Goal: Find specific page/section: Find specific page/section

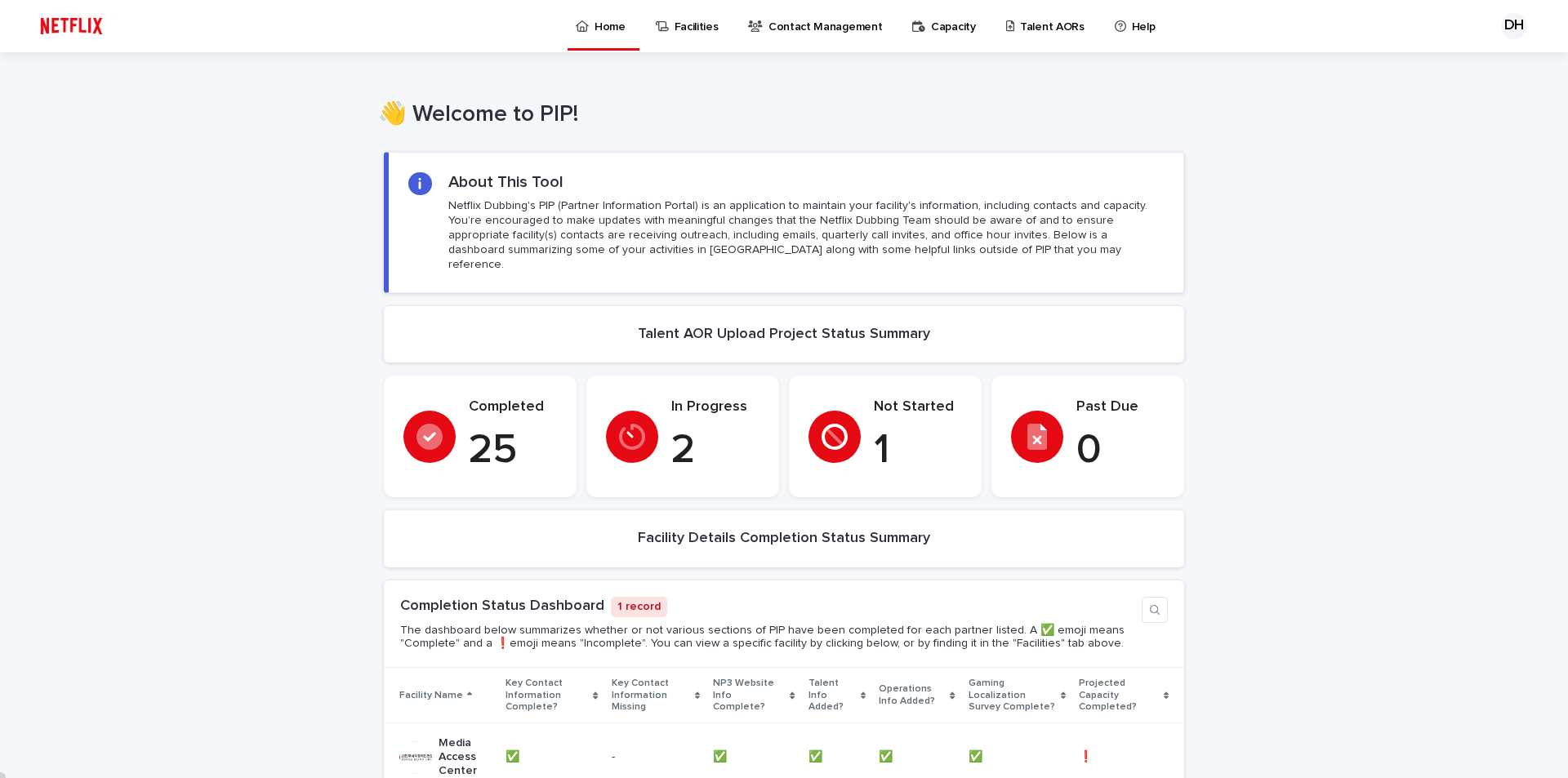
click at [706, 35] on link "Facilities" at bounding box center [690, 25] width 72 height 50
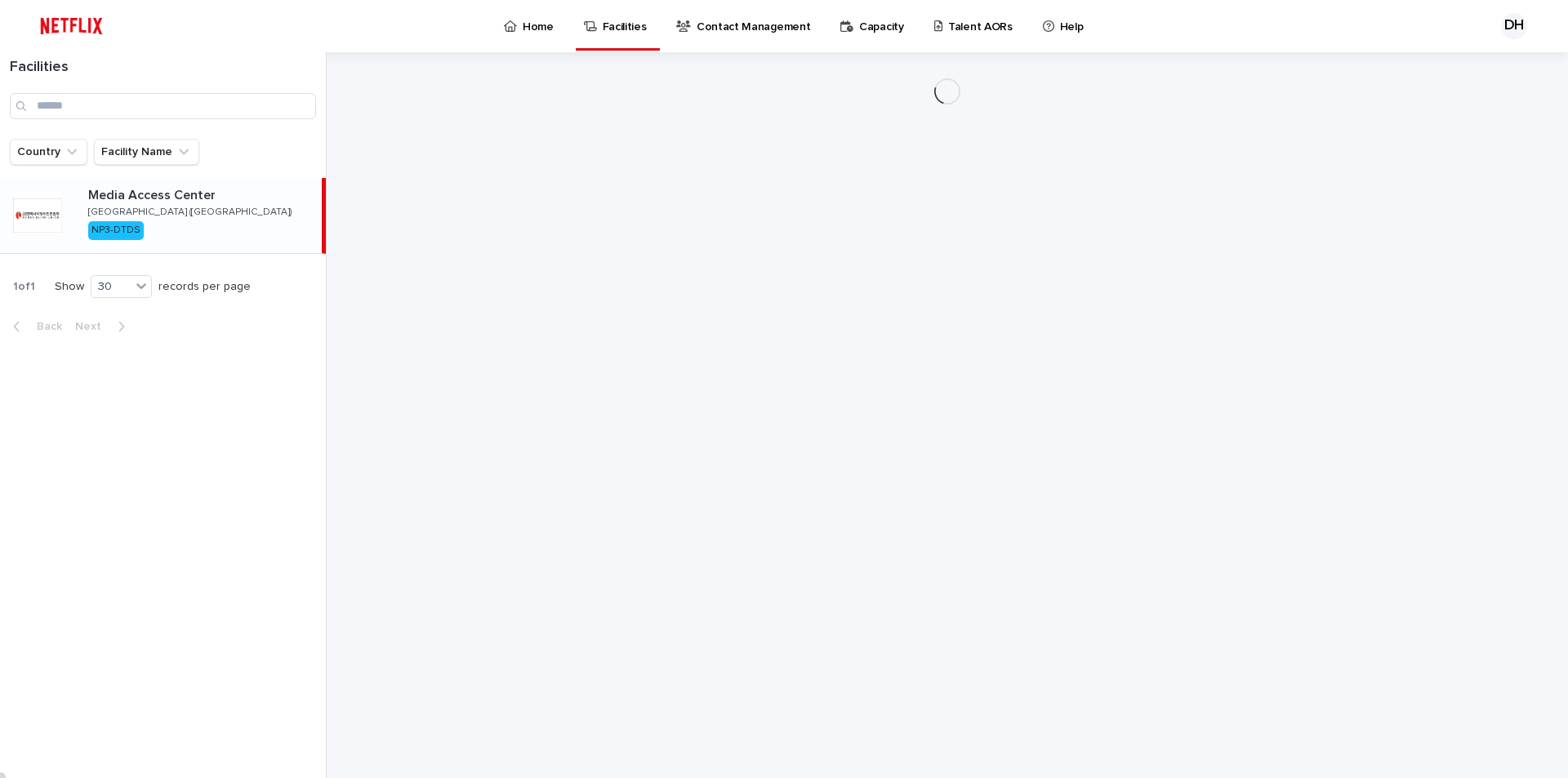
click at [948, 26] on p "Talent AORs" at bounding box center [980, 16] width 64 height 34
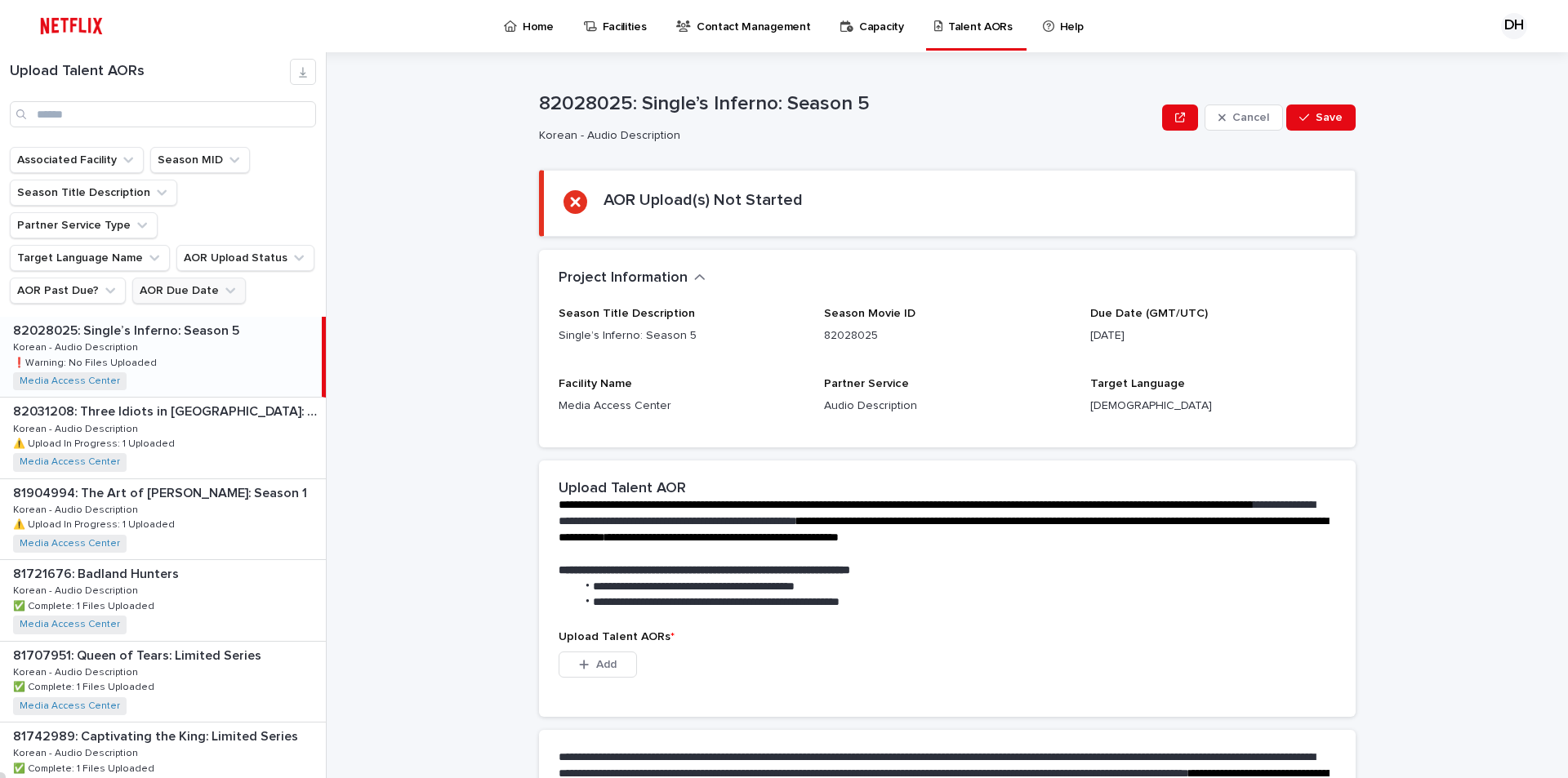
click at [191, 278] on button "AOR Due Date" at bounding box center [189, 290] width 114 height 27
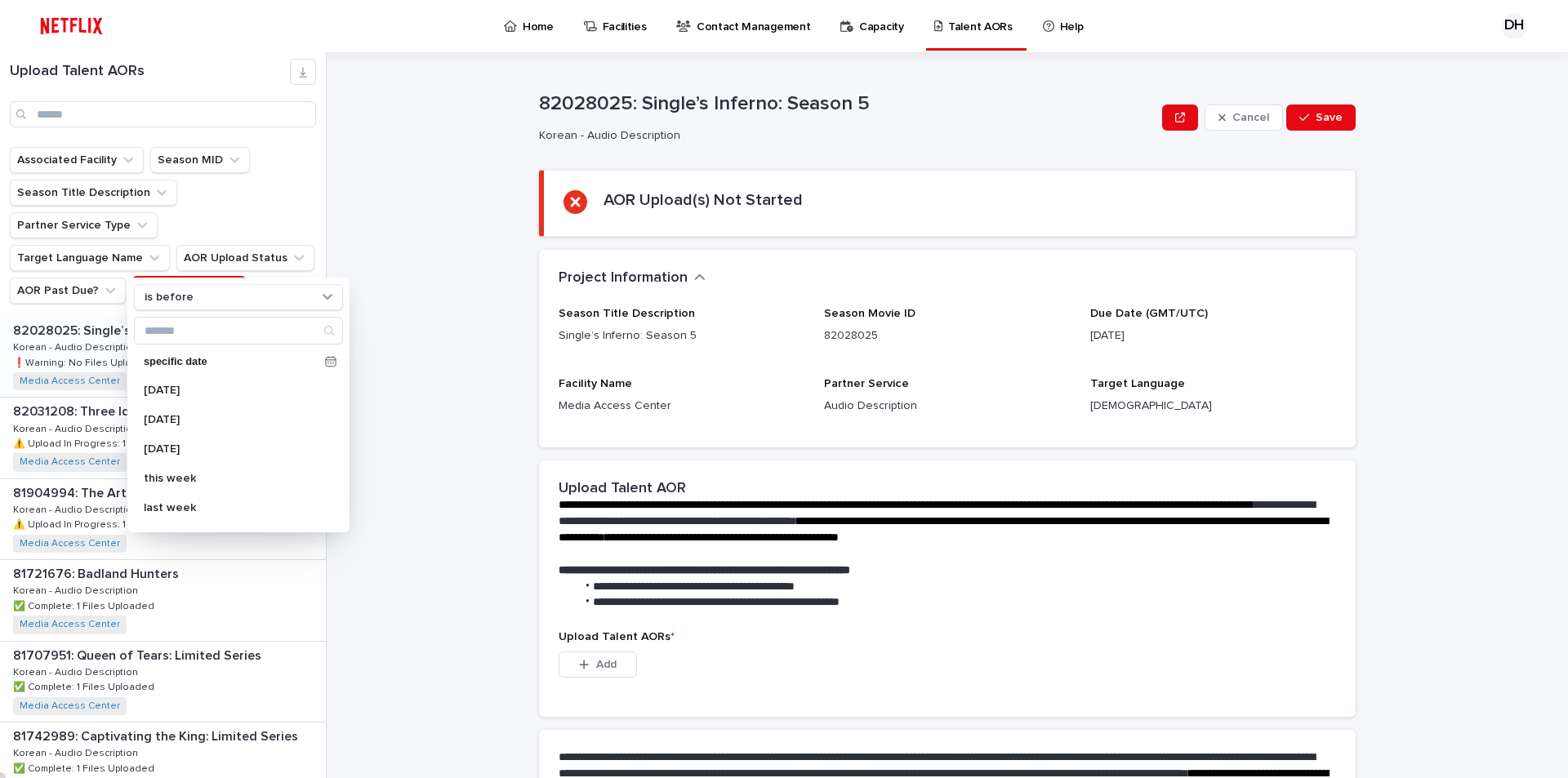
click at [402, 215] on div "**********" at bounding box center [957, 415] width 1221 height 726
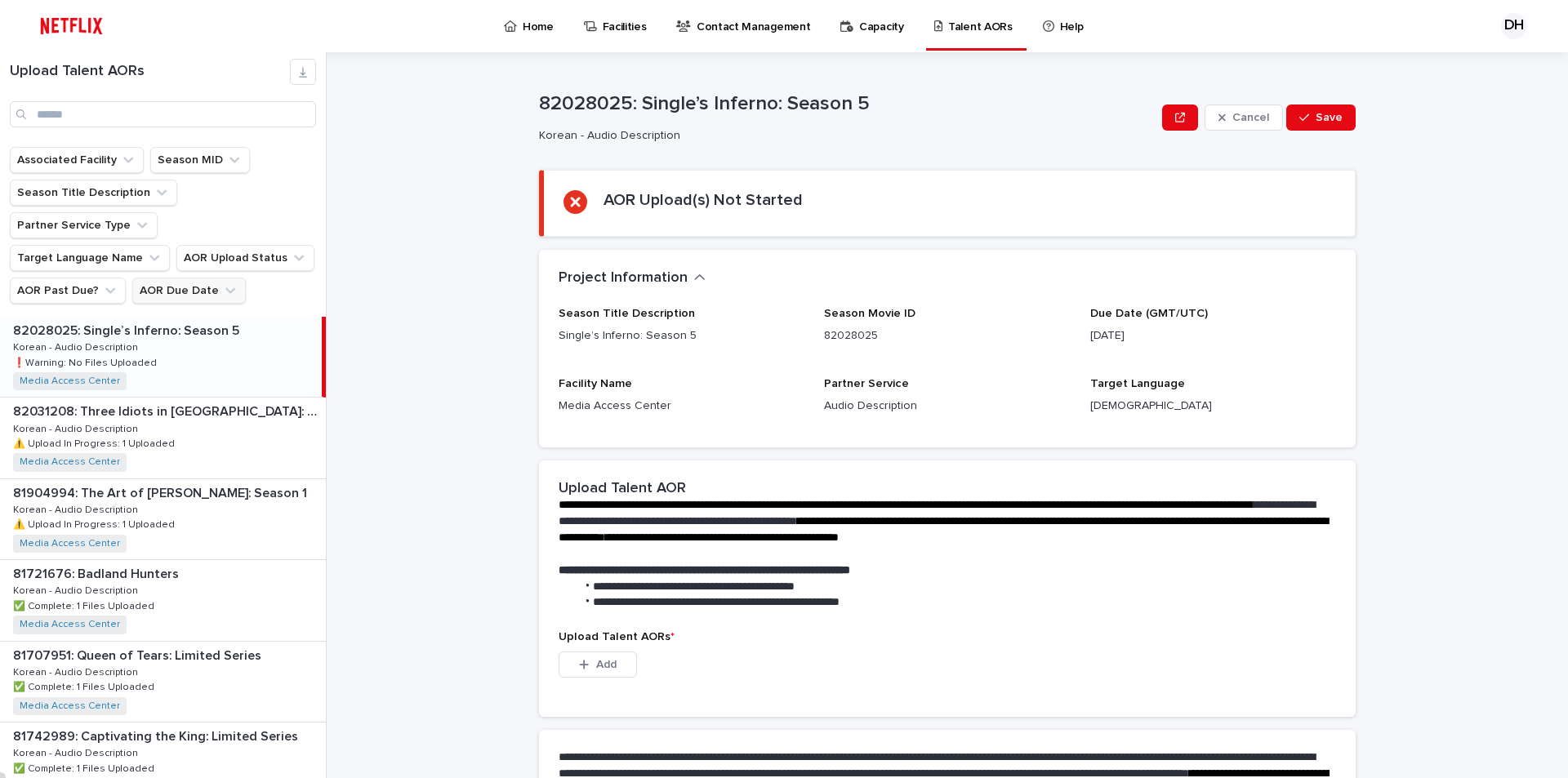
click at [222, 282] on icon "AOR Due Date" at bounding box center [230, 290] width 17 height 16
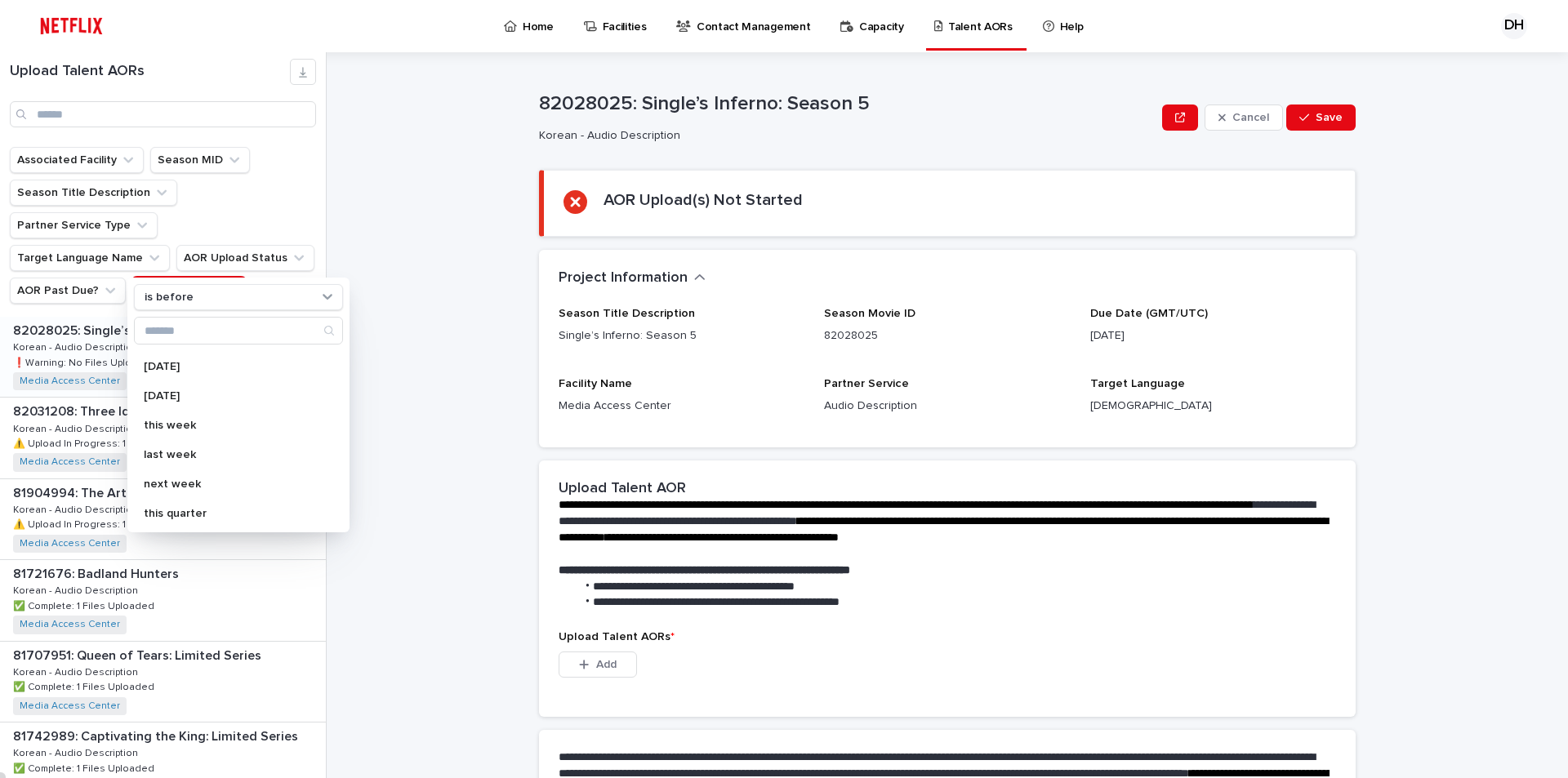
scroll to position [82, 0]
click at [195, 487] on p "this quarter" at bounding box center [230, 485] width 173 height 11
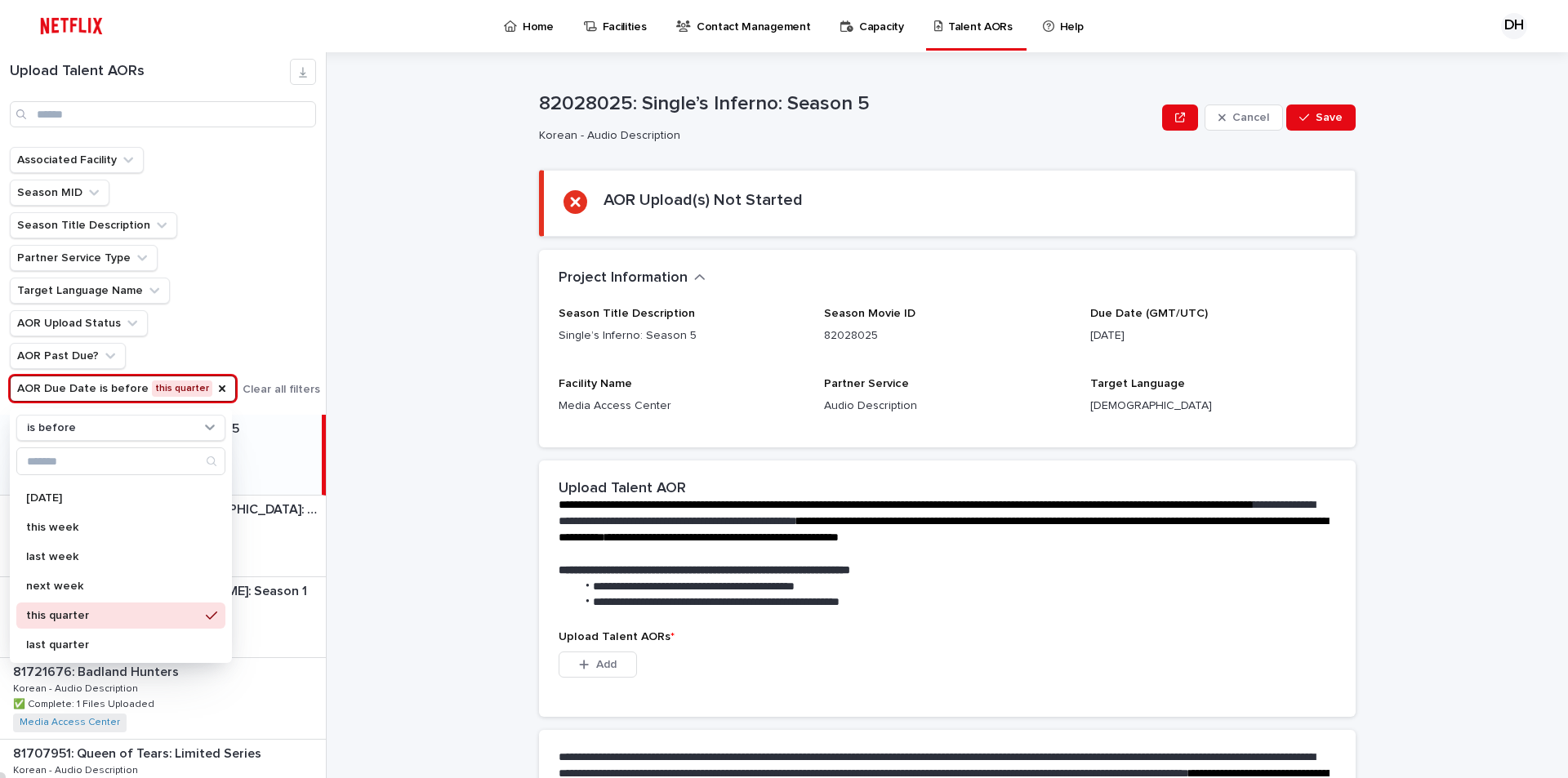
click at [400, 352] on div "**********" at bounding box center [957, 415] width 1221 height 726
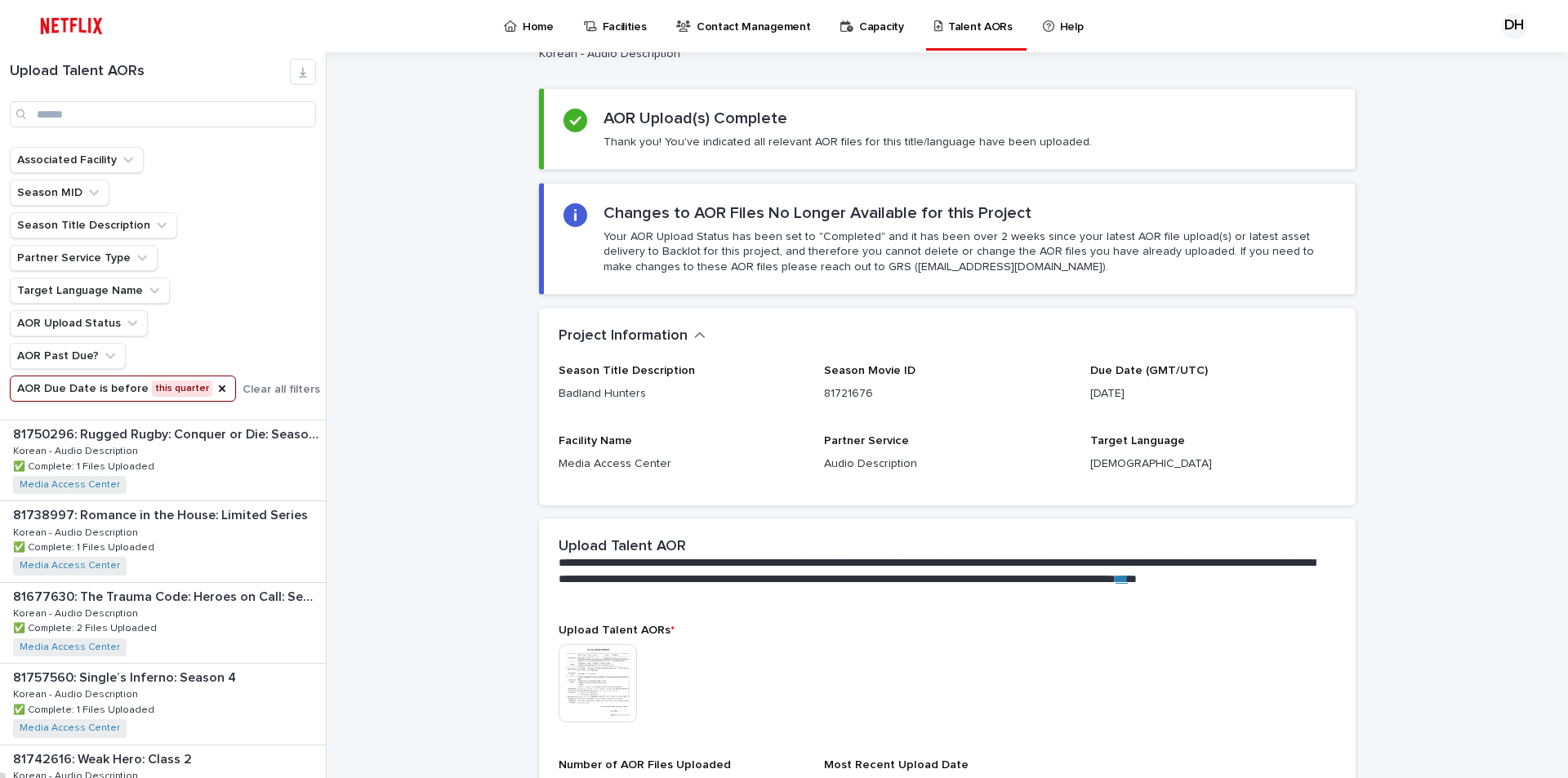
scroll to position [898, 0]
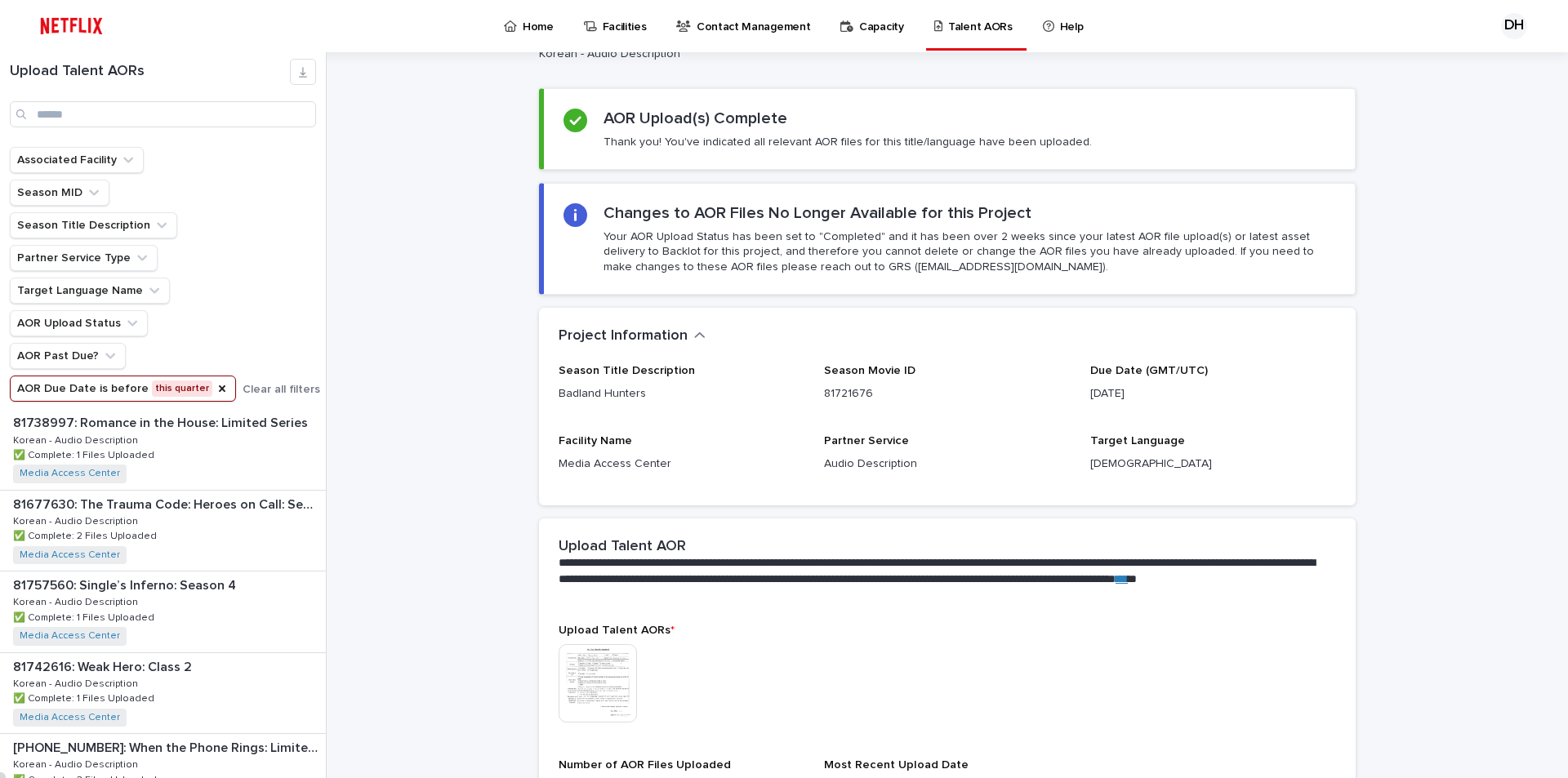
click at [379, 428] on div "81721676: Badland Hunters Cancel Save 81721676: Badland Hunters Korean - Audio …" at bounding box center [957, 415] width 1221 height 726
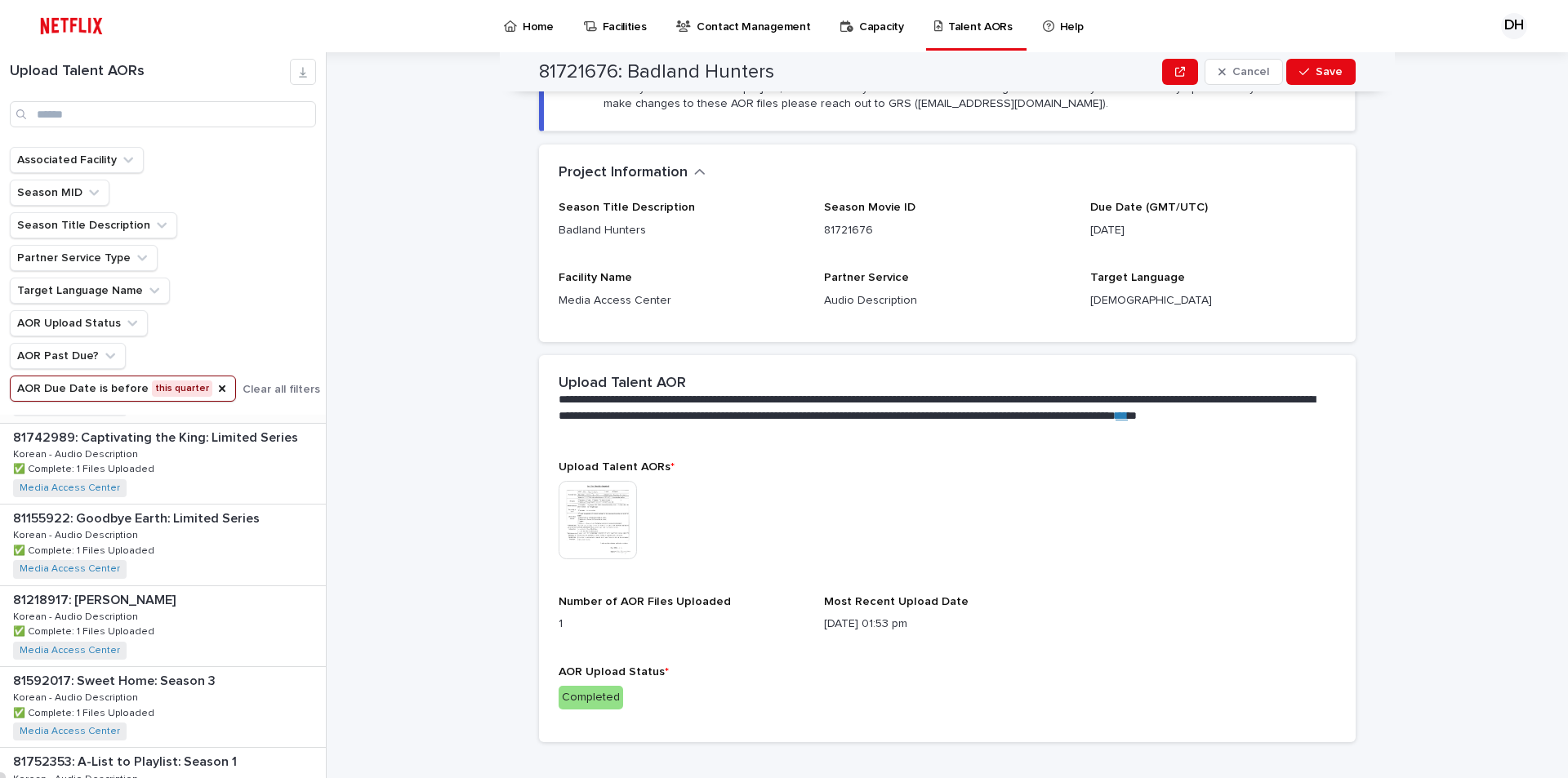
scroll to position [0, 0]
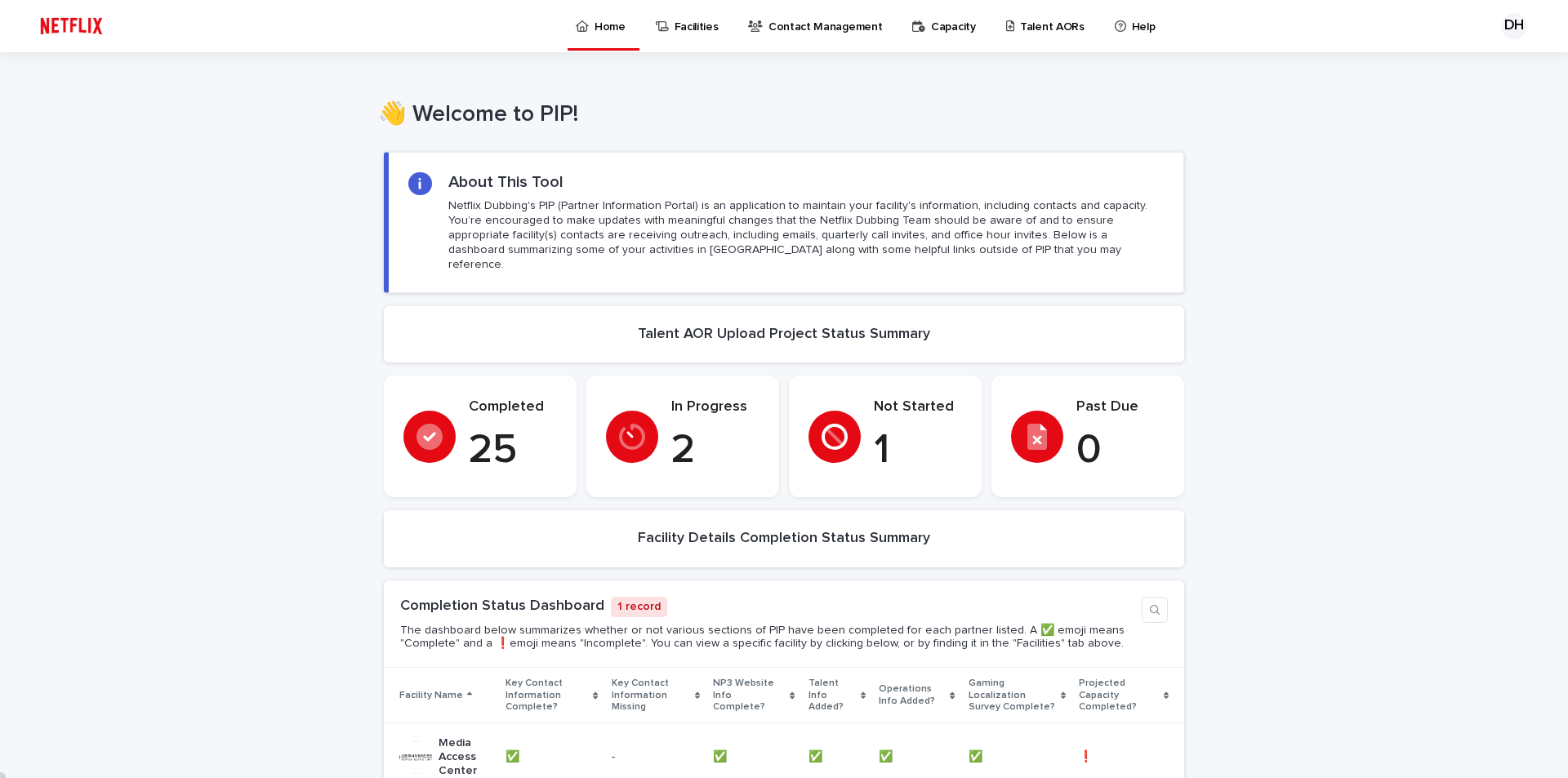
click at [694, 30] on p "Facilities" at bounding box center [697, 16] width 44 height 34
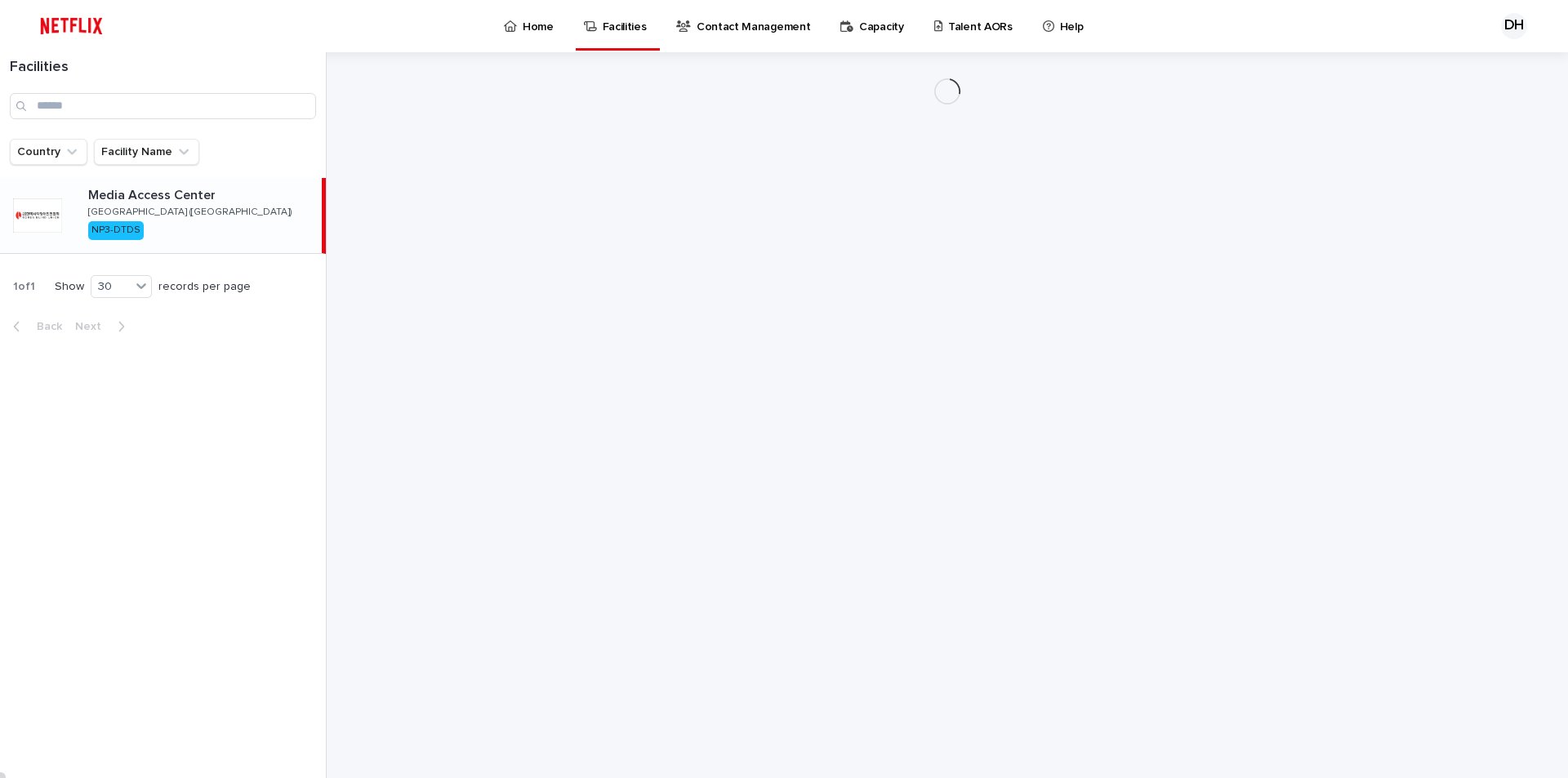
click at [948, 34] on p "Talent AORs" at bounding box center [980, 16] width 64 height 34
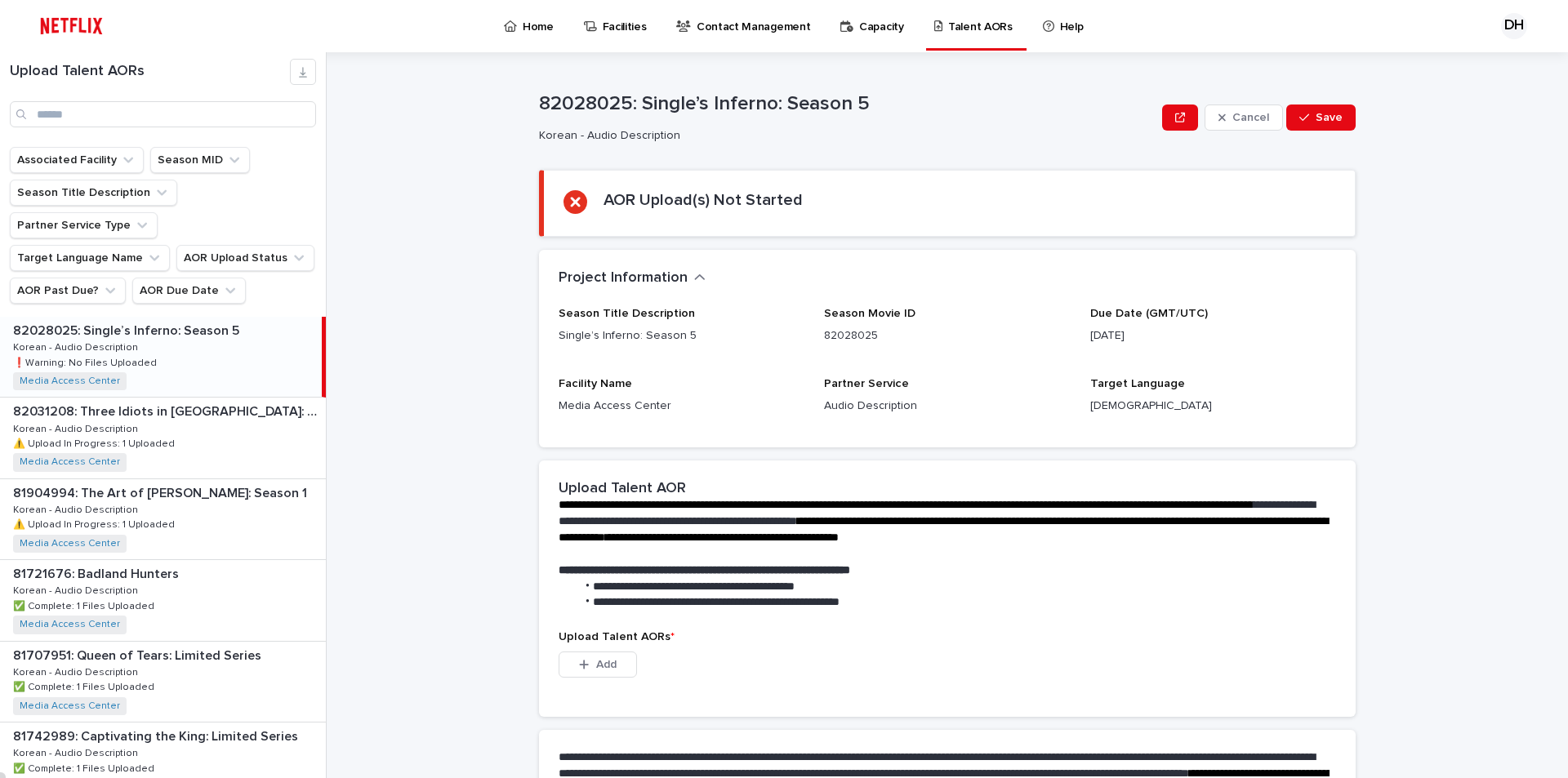
click at [123, 355] on p "❗️Warning: No Files Uploaded" at bounding box center [86, 362] width 147 height 15
click at [134, 479] on div "81904994: The Art of [PERSON_NAME]: Season 1 81904994: The Art of [PERSON_NAME]…" at bounding box center [162, 519] width 326 height 80
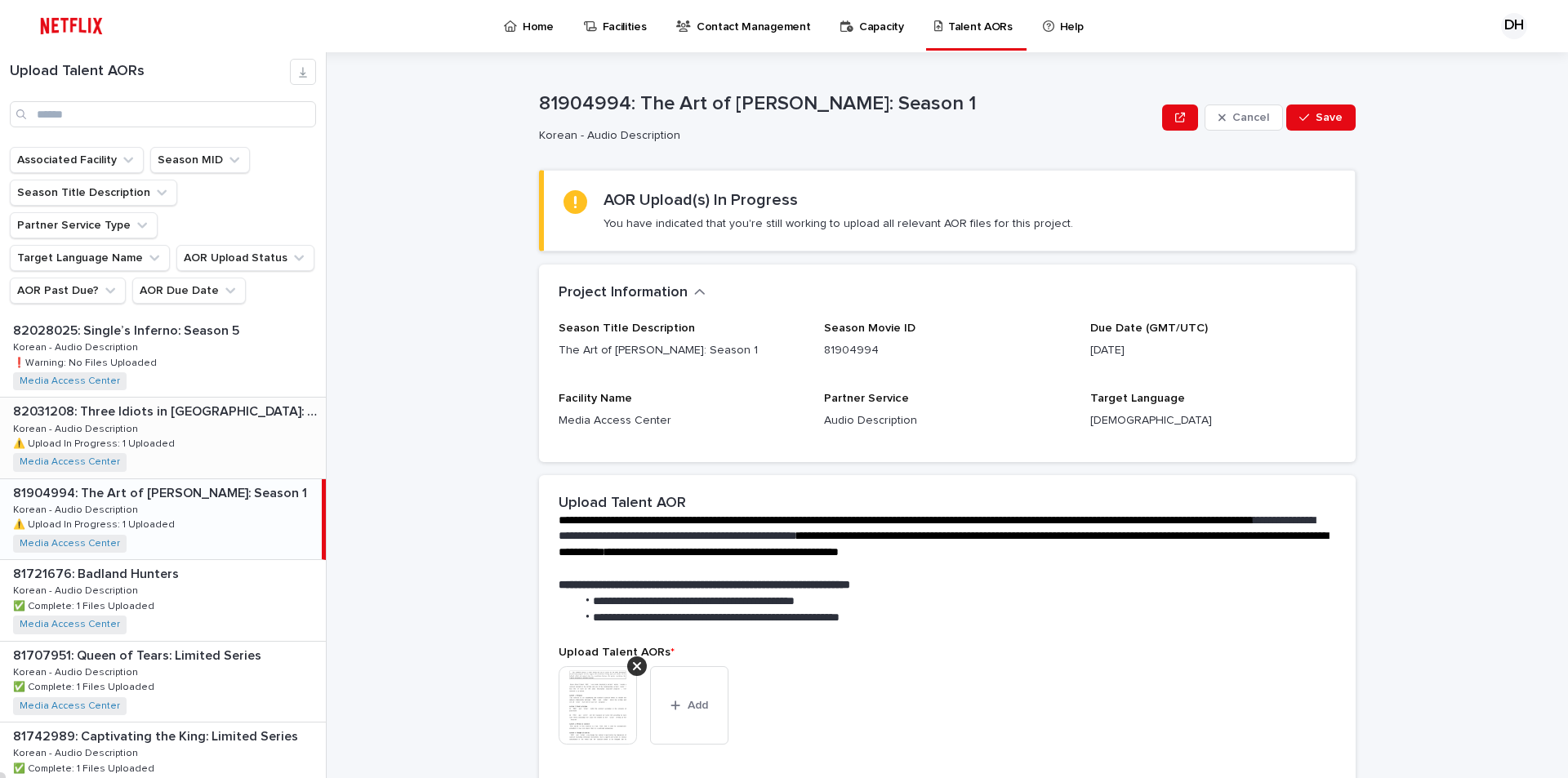
click at [159, 398] on div "82031208: Three Idiots in [GEOGRAPHIC_DATA]: Season 1 82031208: Three Idiots in…" at bounding box center [162, 437] width 326 height 80
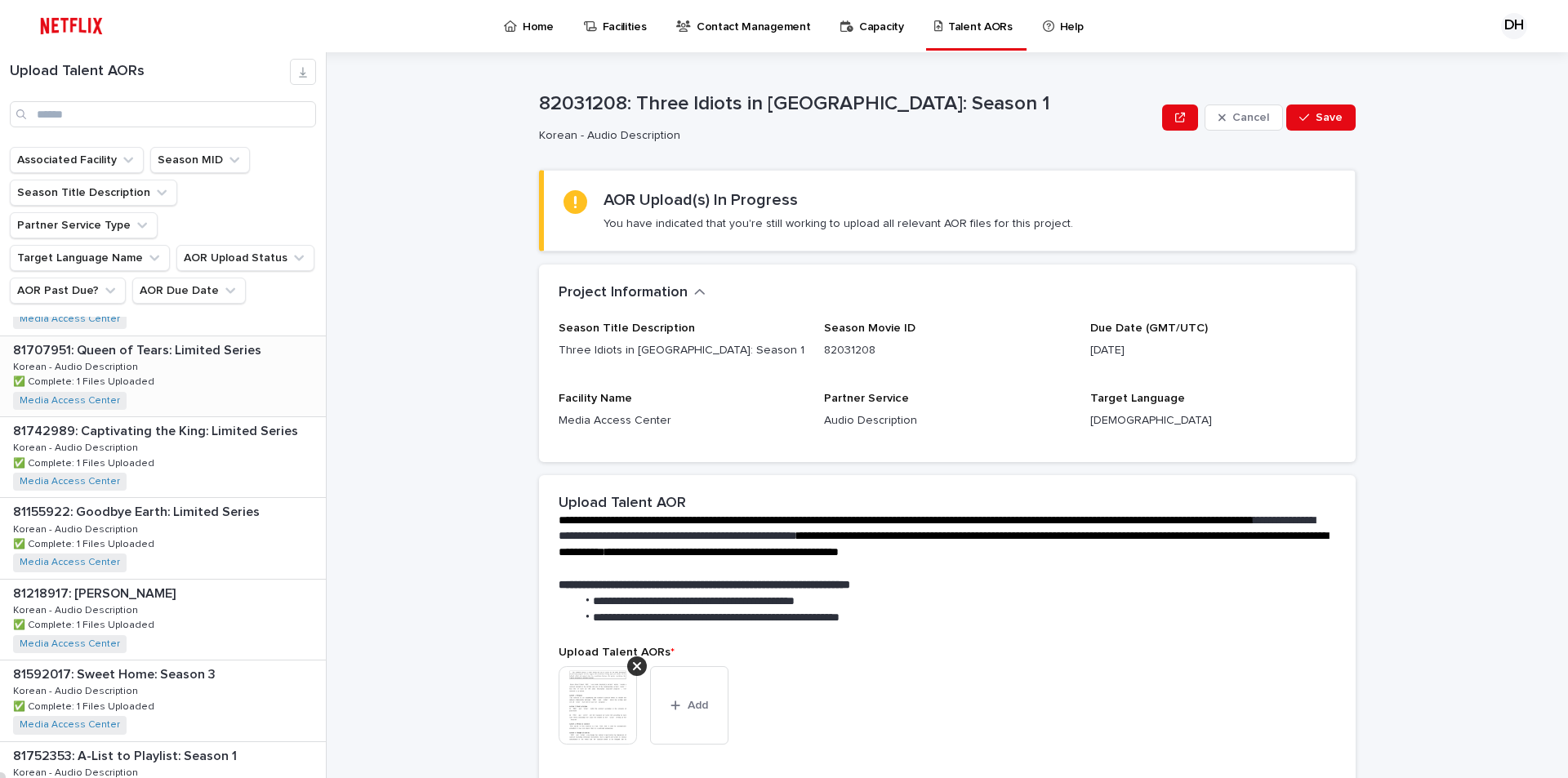
scroll to position [326, 0]
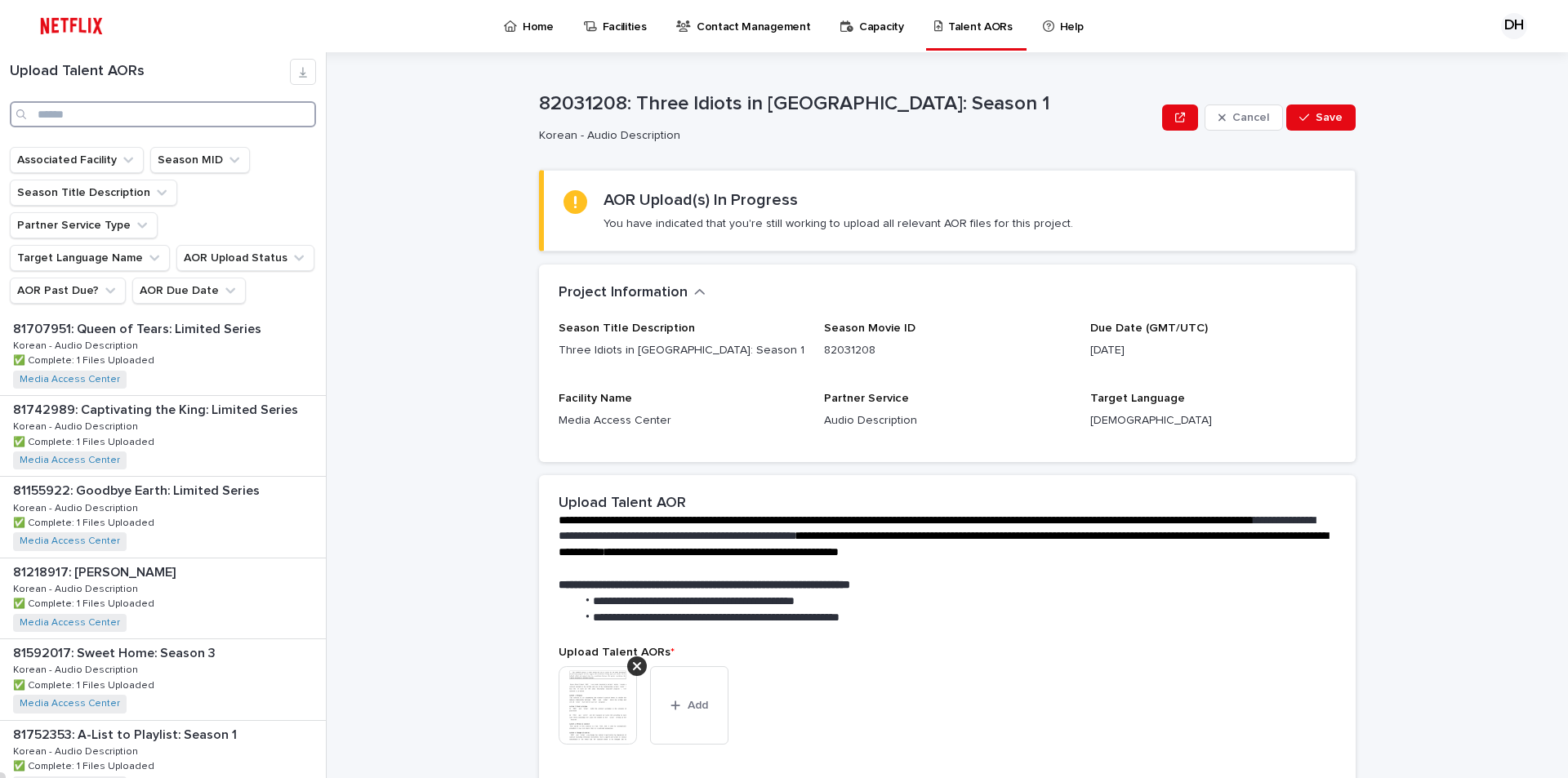
click at [117, 109] on input "Search" at bounding box center [163, 114] width 306 height 27
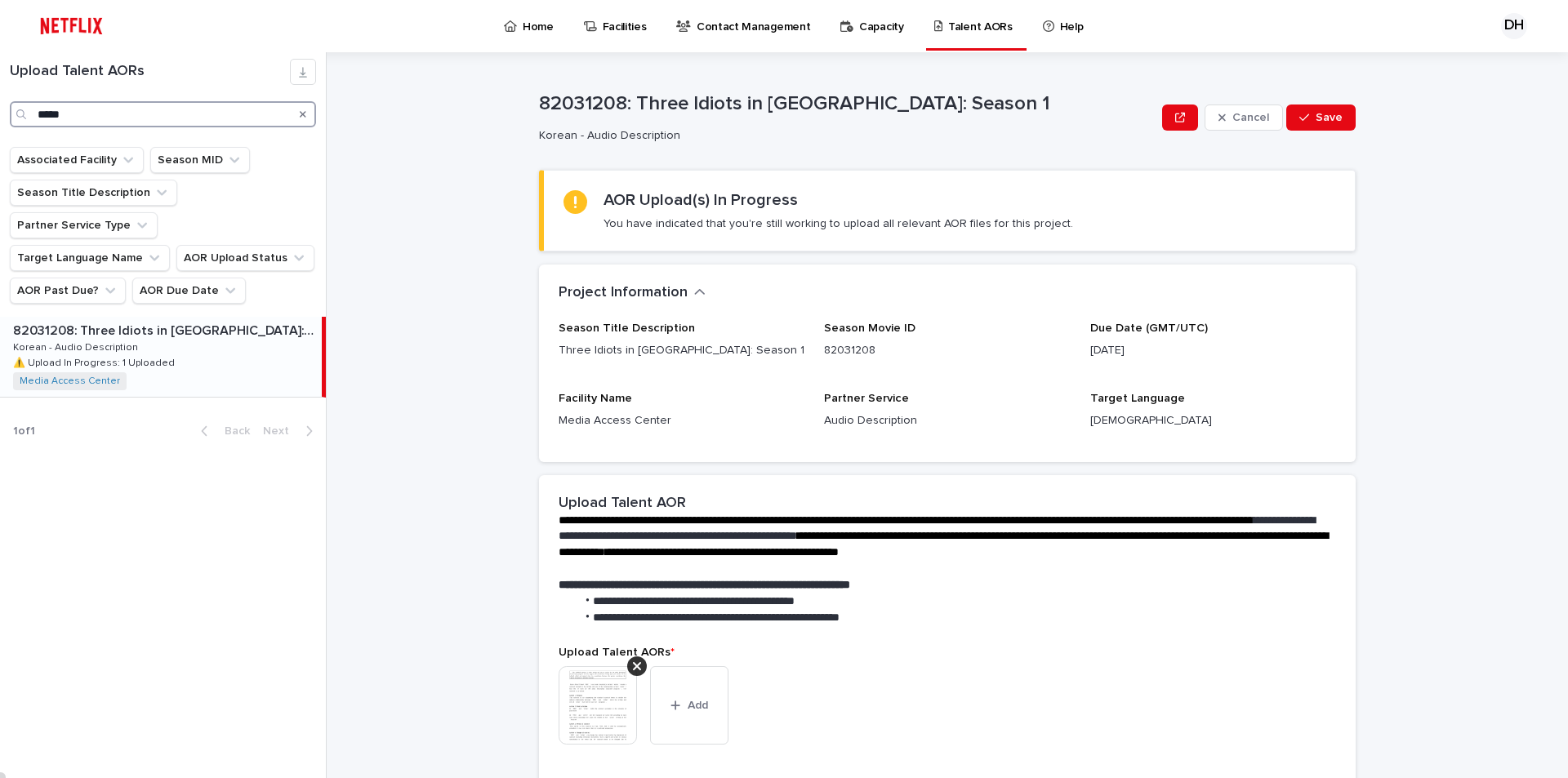
type input "*****"
click at [173, 317] on div "82031208: Three Idiots in [GEOGRAPHIC_DATA]: Season 1 82031208: Three Idiots in…" at bounding box center [160, 356] width 322 height 80
click at [948, 28] on p "Talent AORs" at bounding box center [980, 16] width 64 height 34
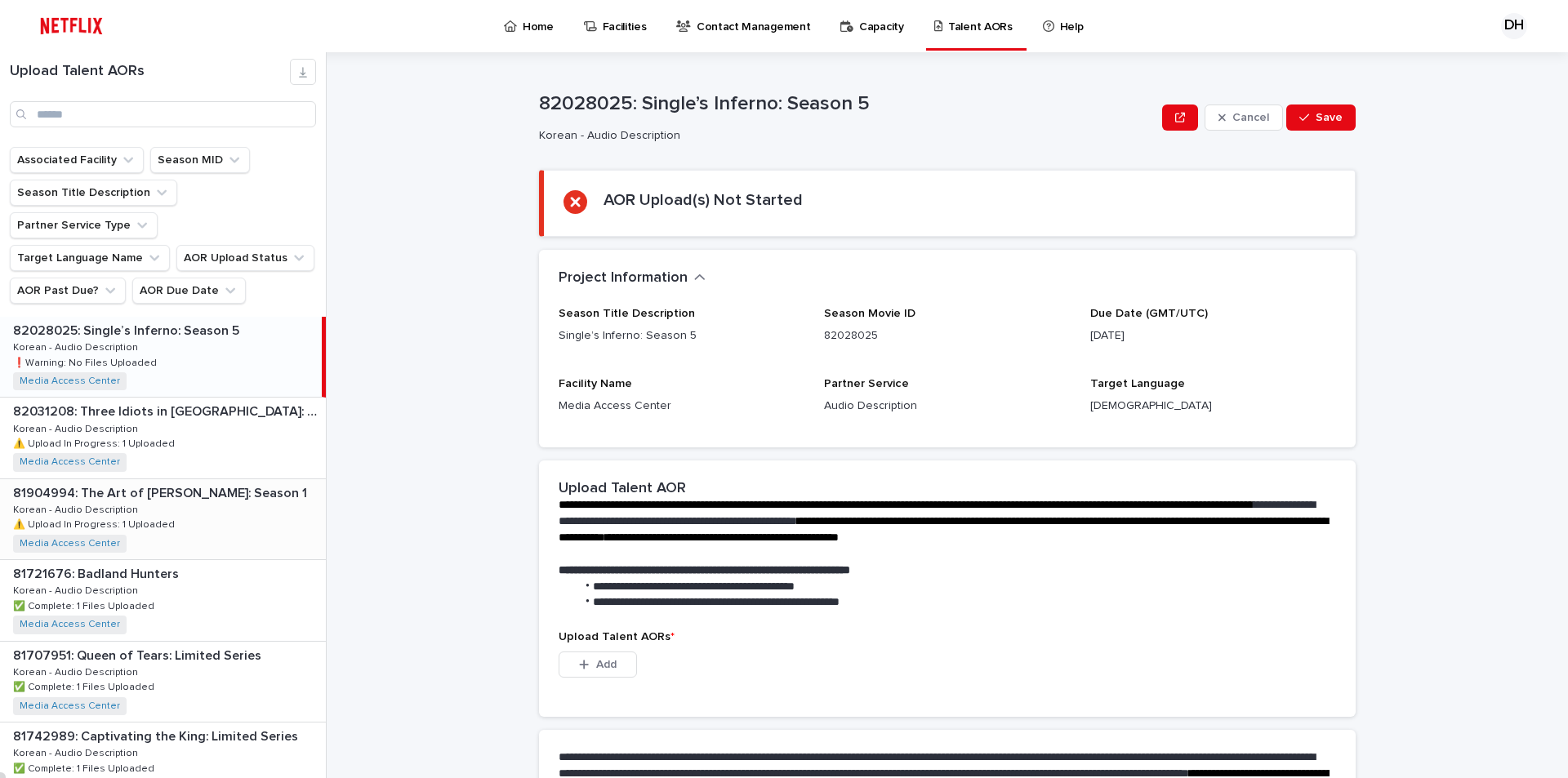
click at [176, 482] on p "81904994: The Art of [PERSON_NAME]: Season 1" at bounding box center [161, 491] width 297 height 18
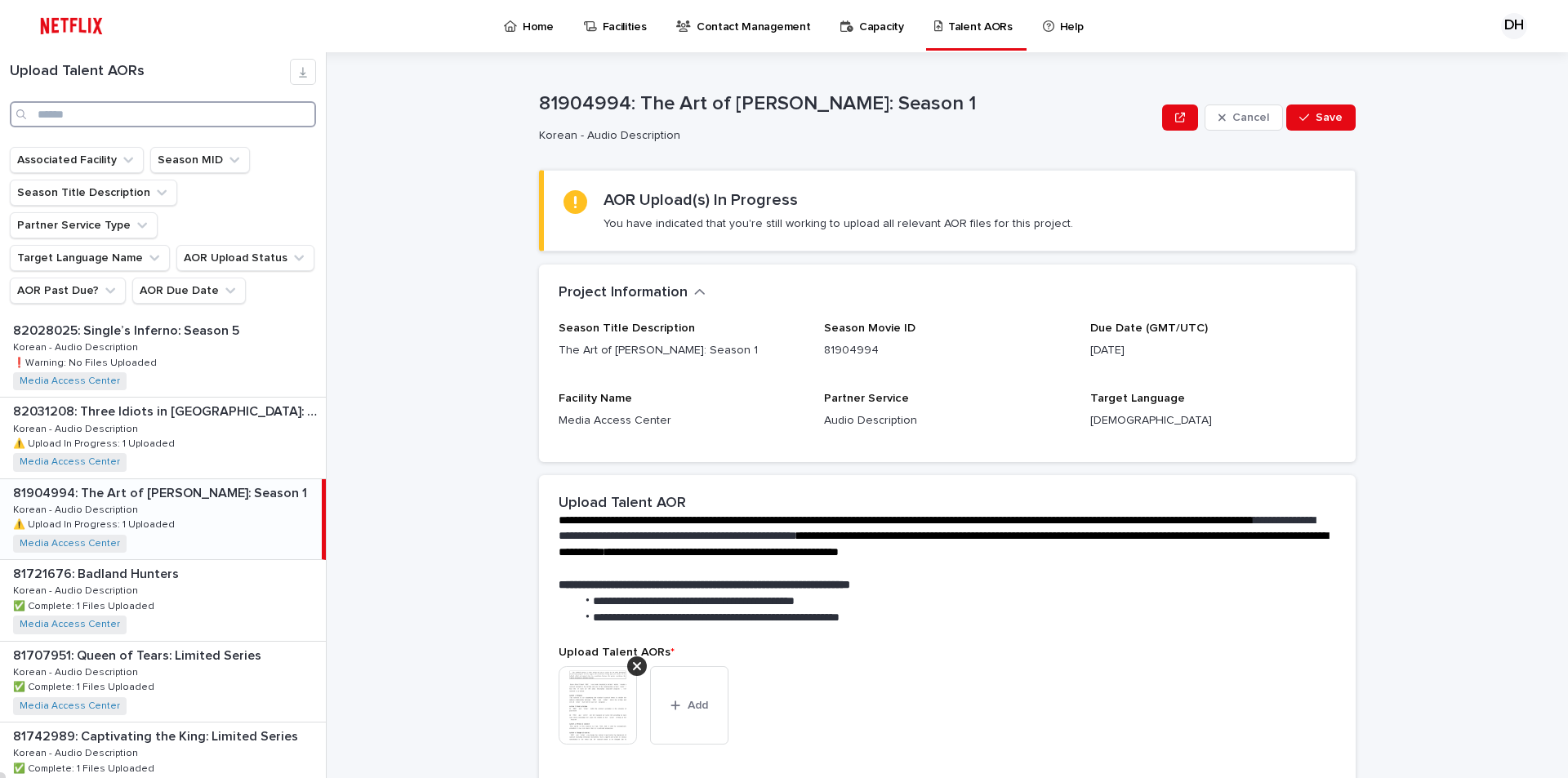
click at [124, 114] on input "Search" at bounding box center [163, 114] width 306 height 27
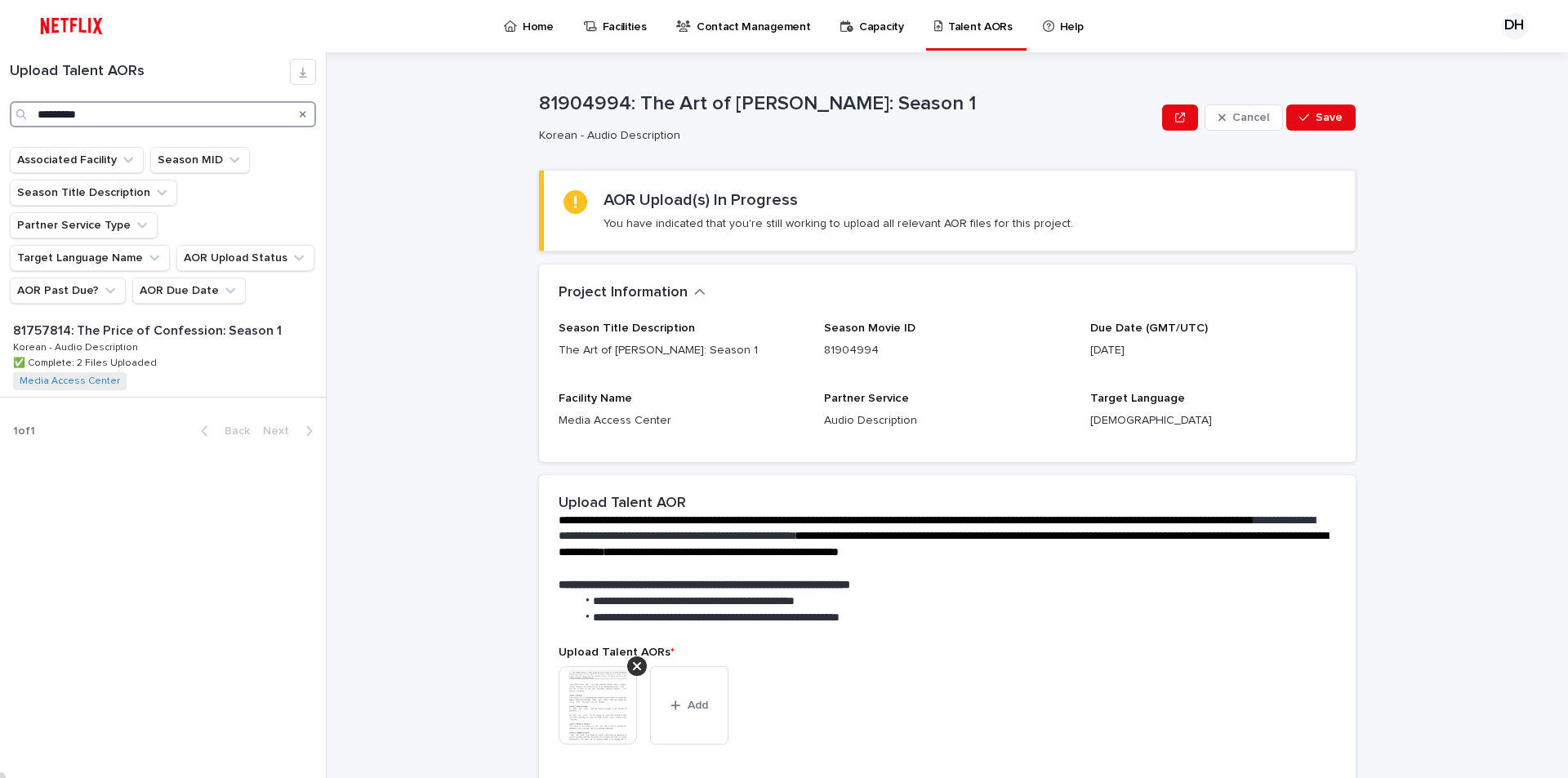
type input "*********"
